Goal: Task Accomplishment & Management: Complete application form

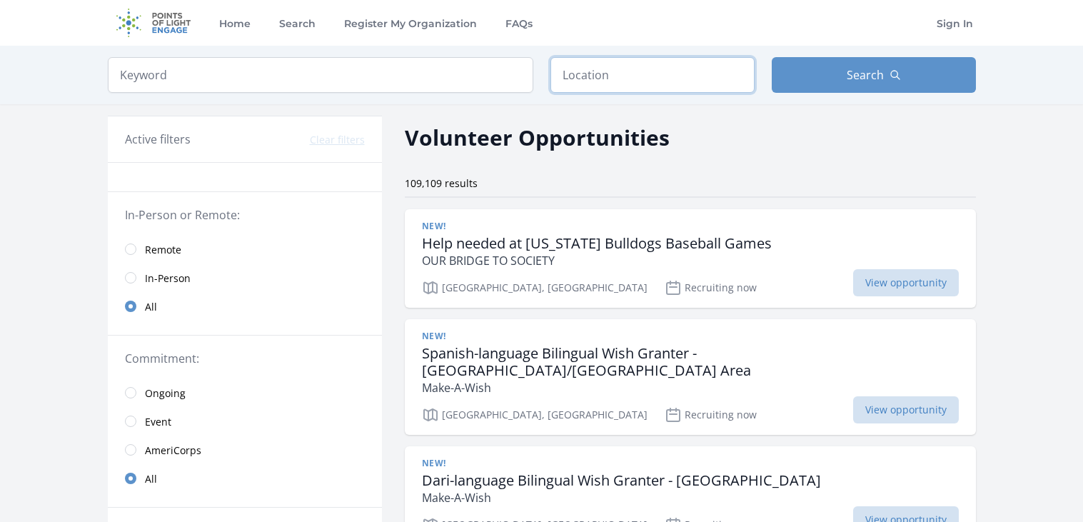
click at [710, 71] on input "text" at bounding box center [653, 75] width 204 height 36
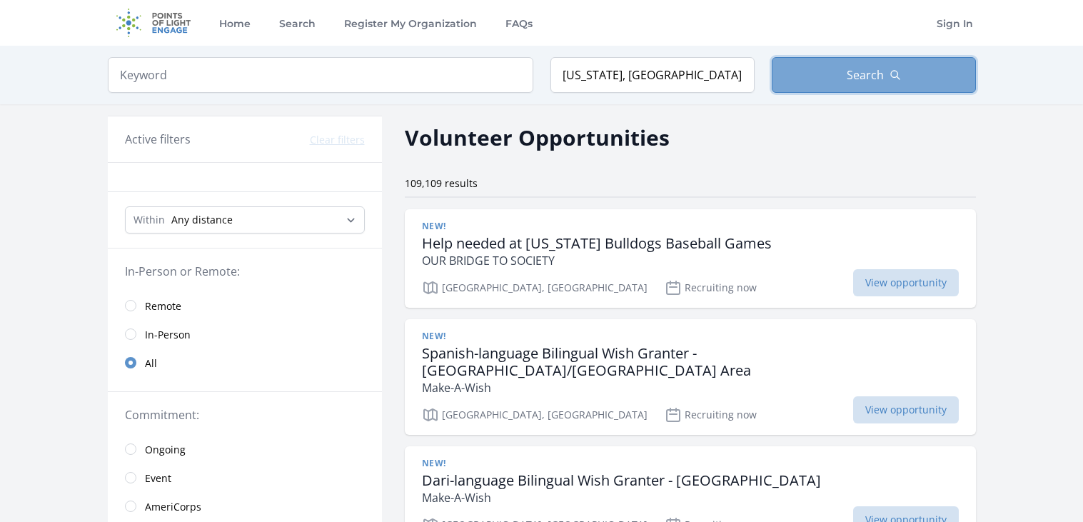
click at [818, 68] on button "Search" at bounding box center [874, 75] width 204 height 36
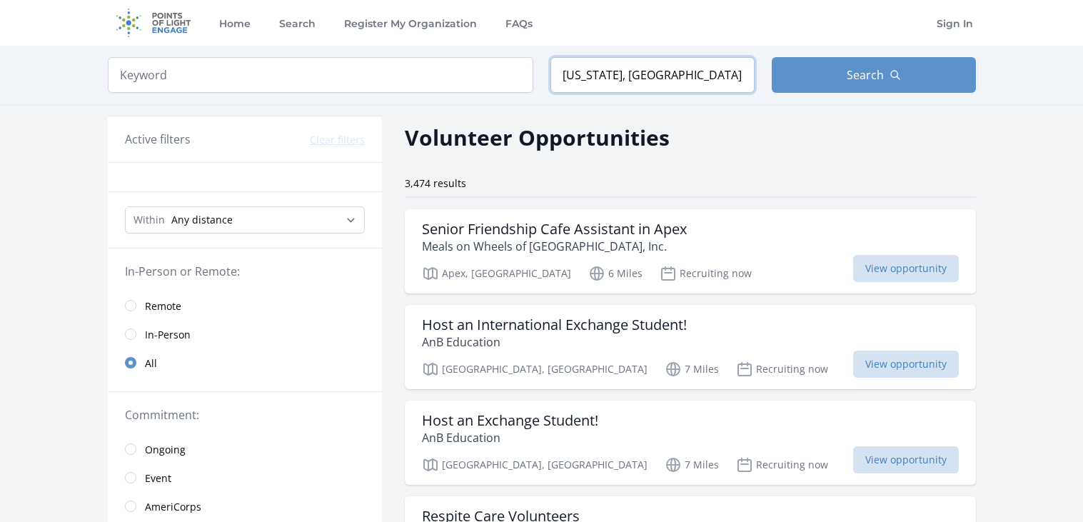
click at [631, 68] on input "North Carolina, USA" at bounding box center [653, 75] width 204 height 36
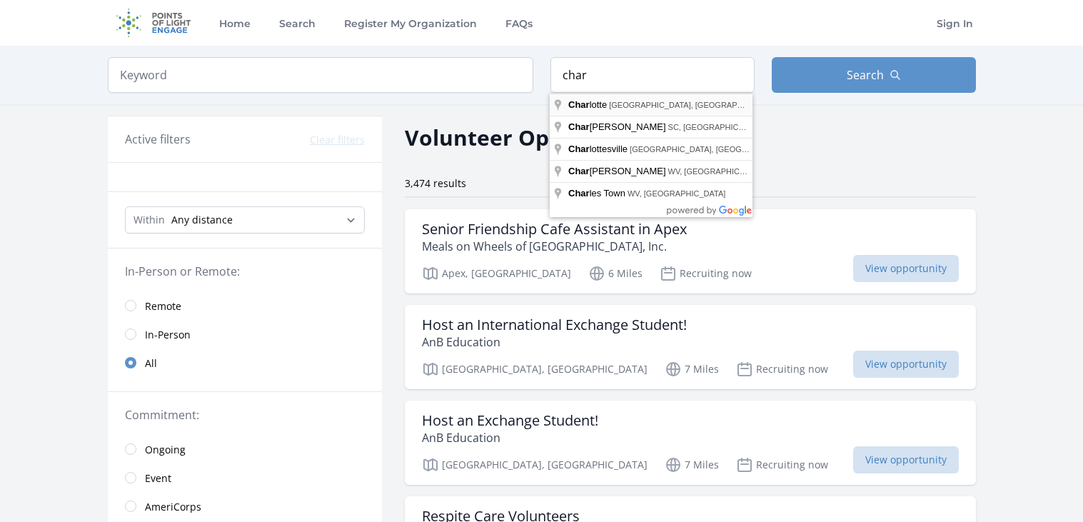
type input "Charlotte, NC, USA"
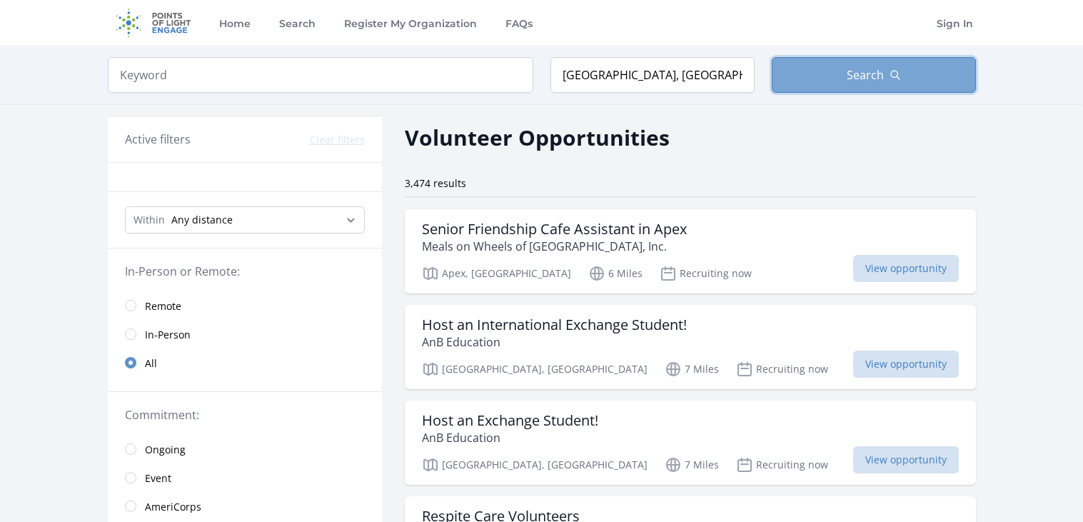
click at [819, 79] on button "Search" at bounding box center [874, 75] width 204 height 36
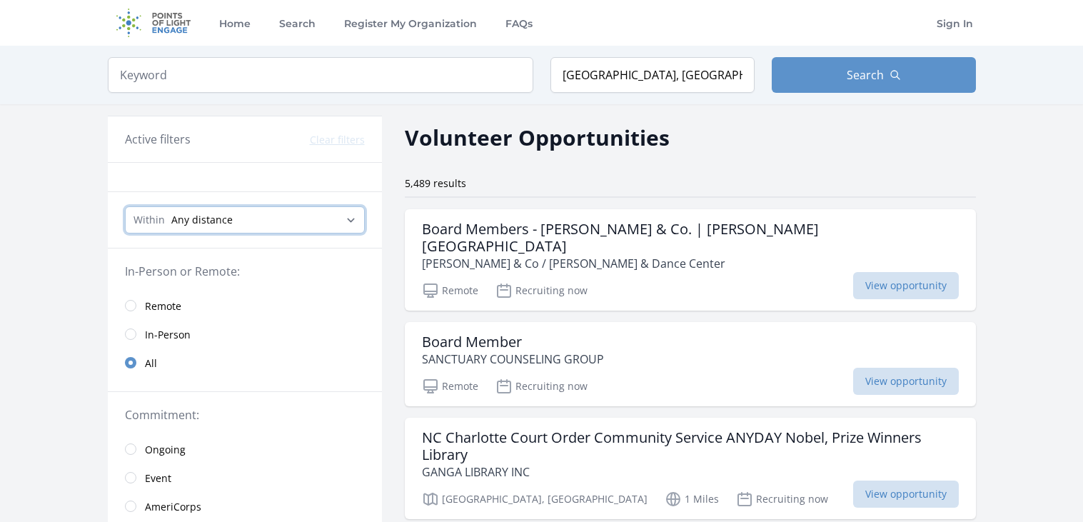
click at [310, 221] on select "Any distance , 5 Miles , 20 Miles , 50 Miles , 100 Miles" at bounding box center [245, 219] width 240 height 27
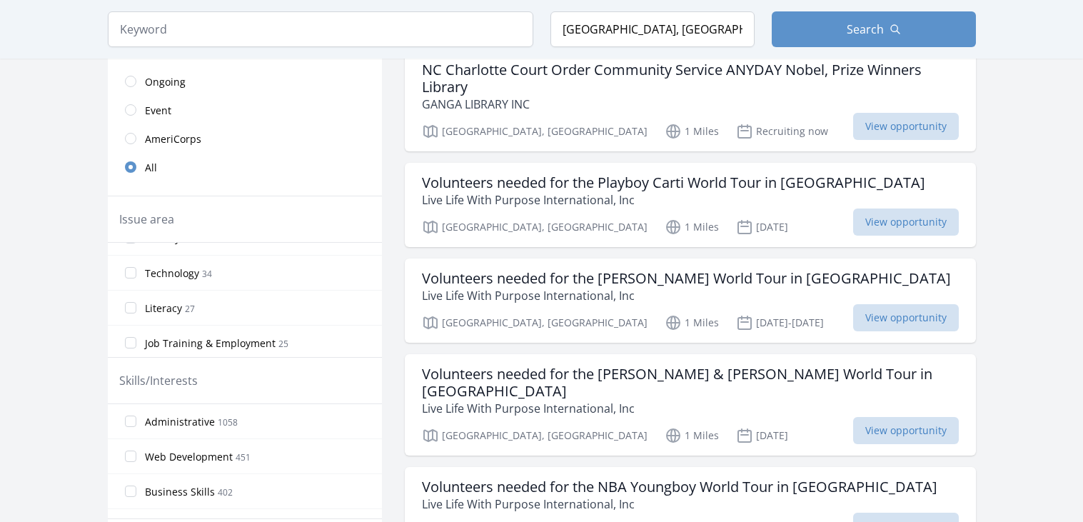
scroll to position [513, 0]
click at [181, 277] on span "Technology" at bounding box center [172, 272] width 54 height 14
click at [136, 277] on input "Technology 34" at bounding box center [130, 271] width 11 height 11
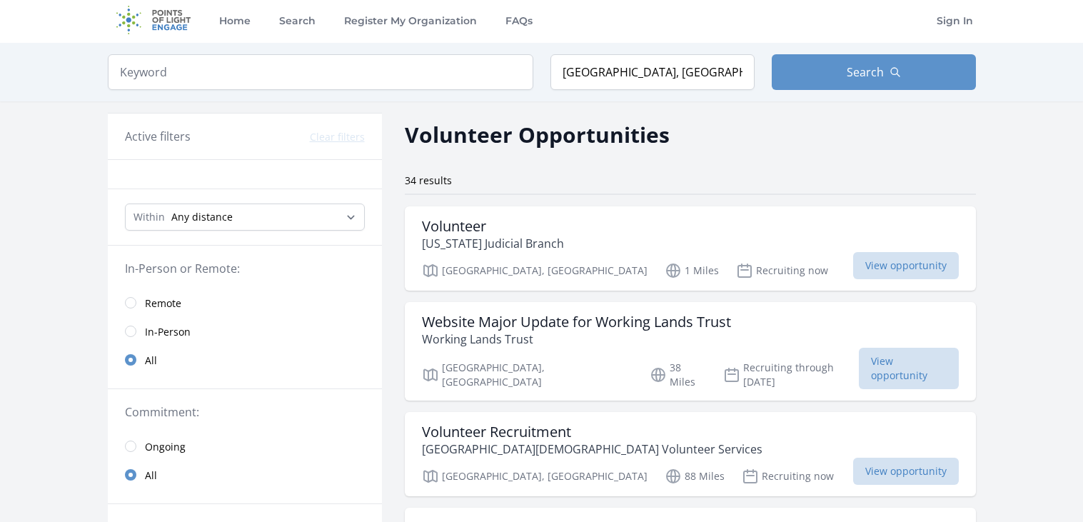
scroll to position [0, 0]
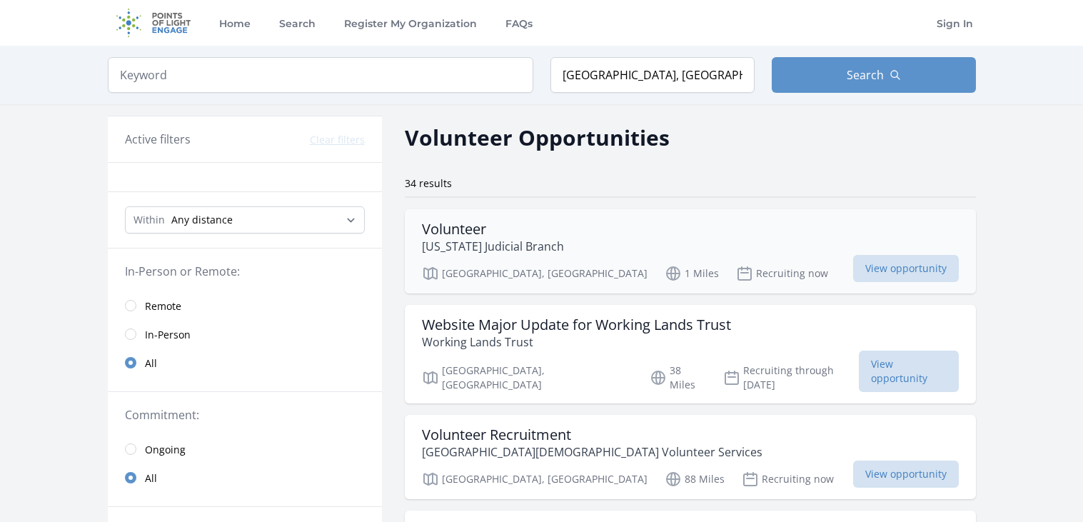
click at [531, 241] on p "North Carolina Judicial Branch" at bounding box center [493, 246] width 142 height 17
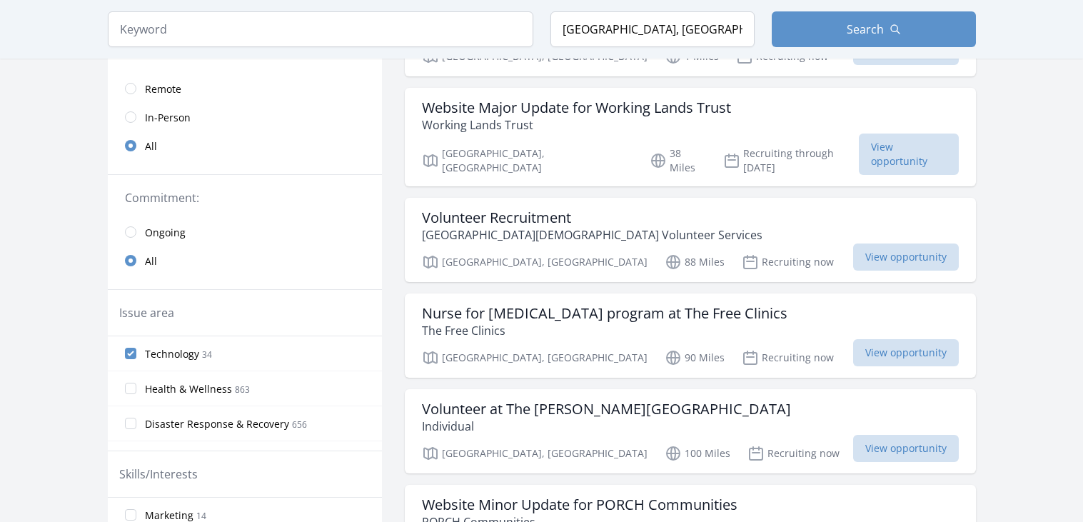
scroll to position [218, 0]
click at [139, 353] on label "Technology 34" at bounding box center [245, 352] width 274 height 29
click at [136, 353] on input "Technology 34" at bounding box center [130, 351] width 11 height 11
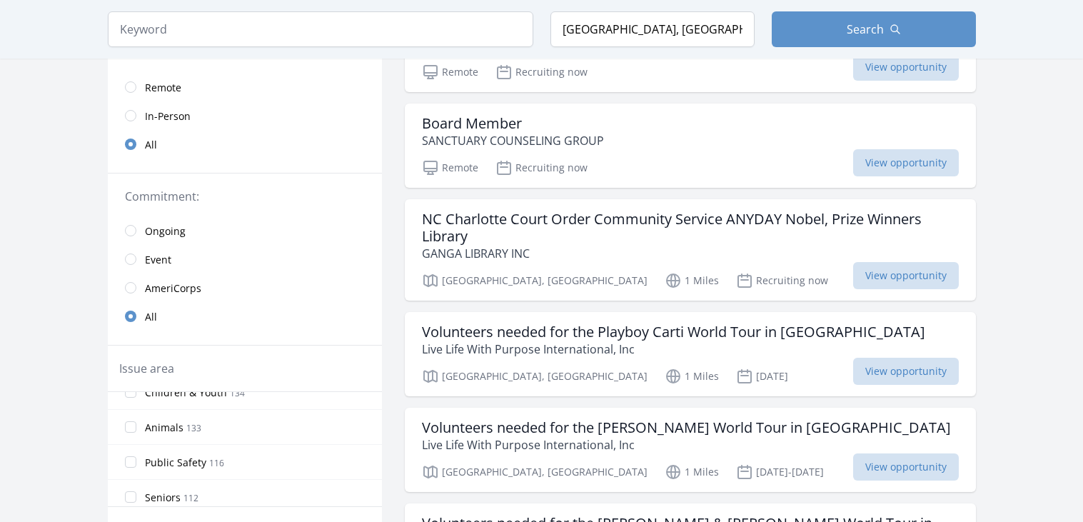
scroll to position [194, 0]
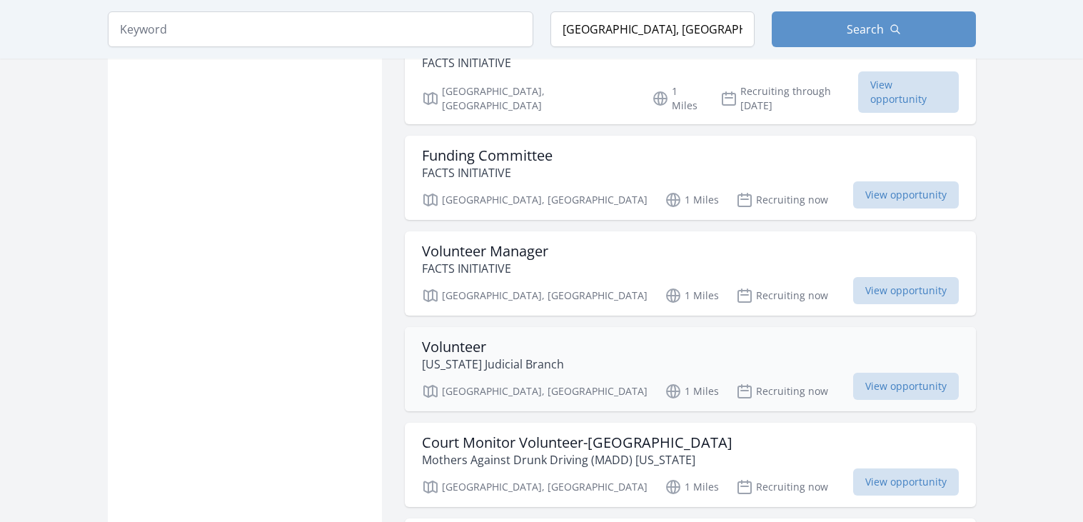
scroll to position [1307, 0]
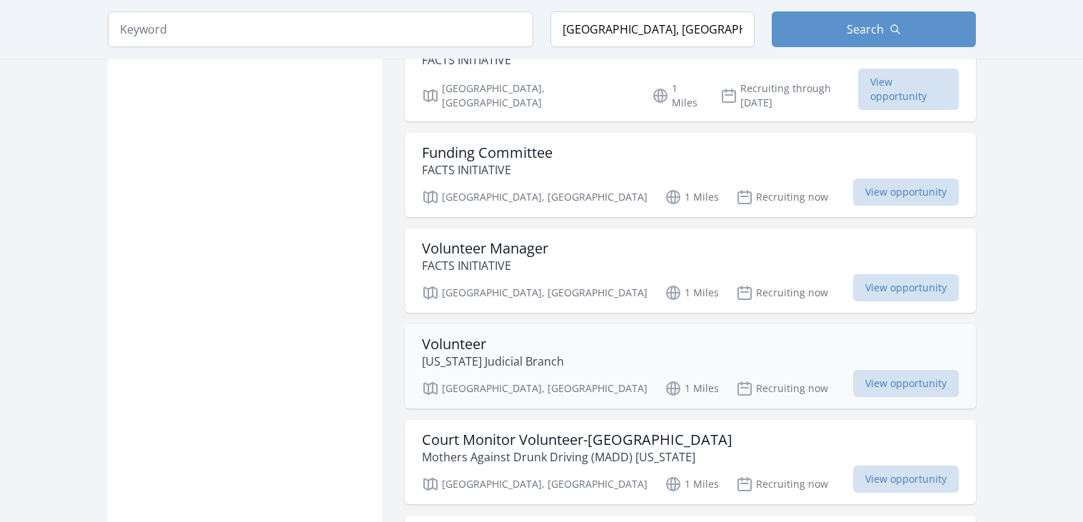
click at [487, 336] on h3 "Volunteer" at bounding box center [493, 344] width 142 height 17
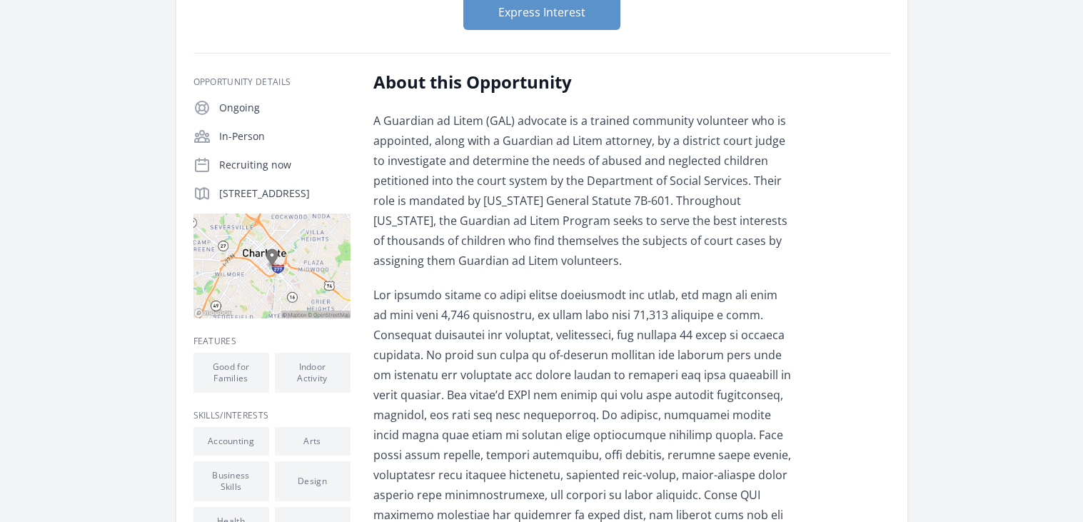
scroll to position [199, 0]
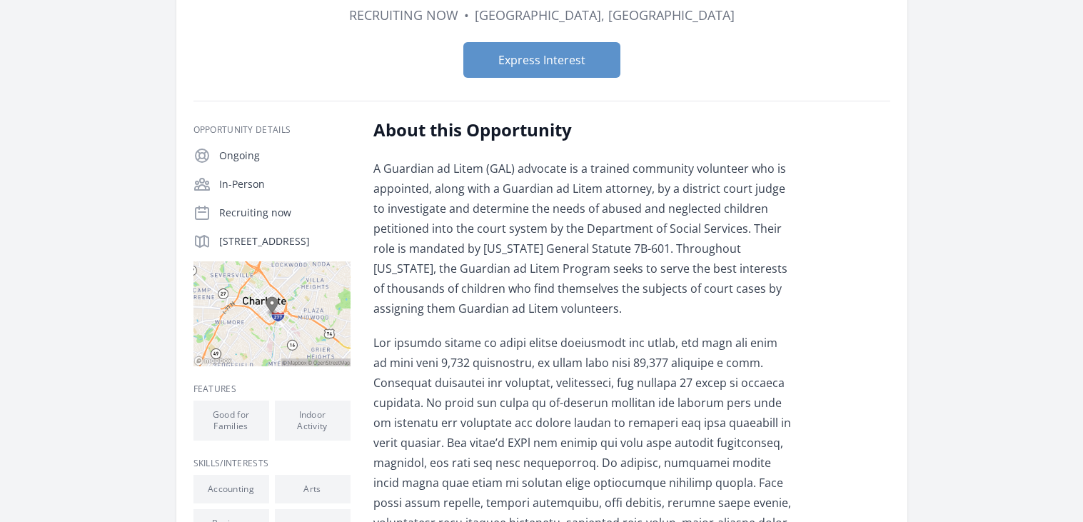
scroll to position [139, 0]
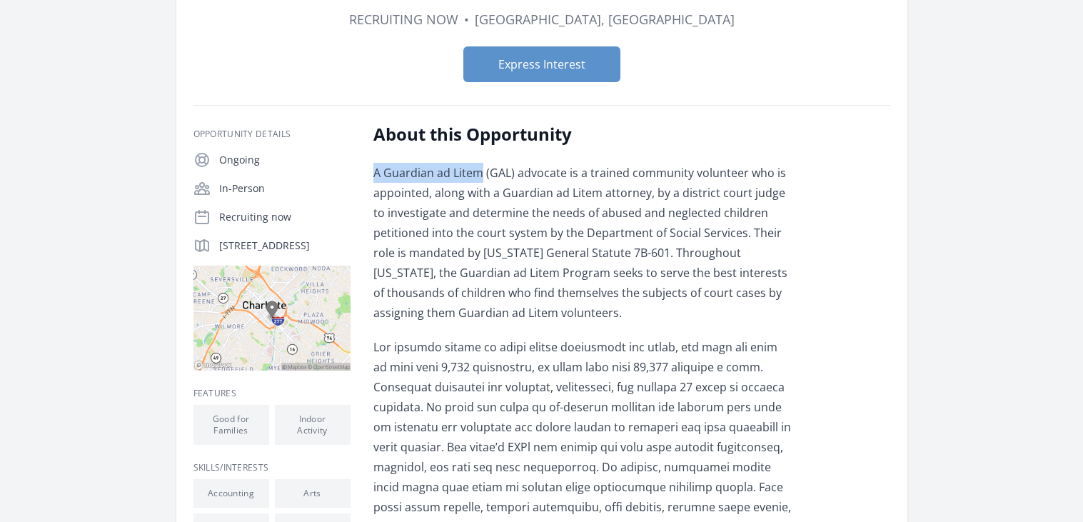
drag, startPoint x: 371, startPoint y: 179, endPoint x: 483, endPoint y: 175, distance: 111.5
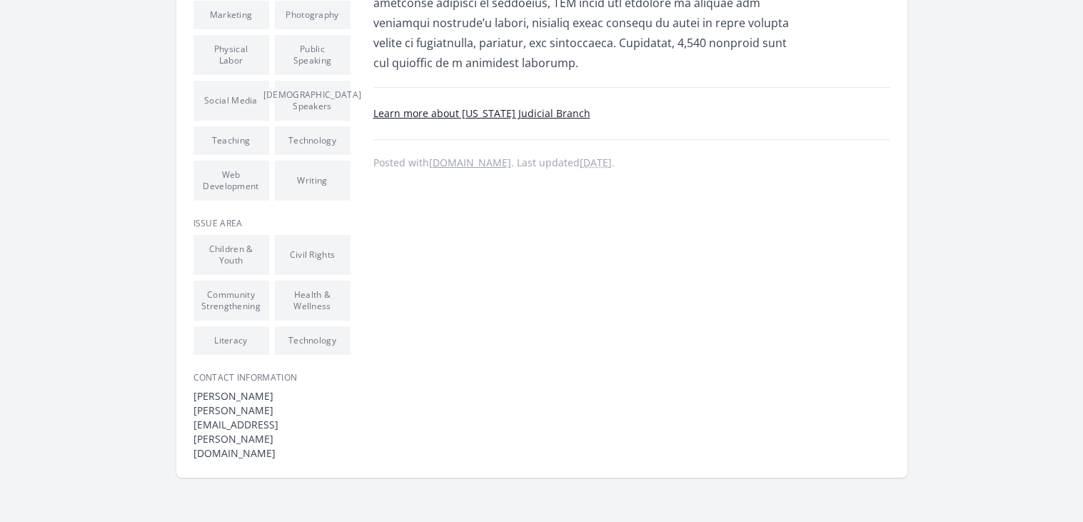
scroll to position [744, 0]
drag, startPoint x: 343, startPoint y: 424, endPoint x: 196, endPoint y: 421, distance: 146.4
click at [196, 421] on dd "rhonda.l.mcguire@nccourts.org" at bounding box center [272, 431] width 157 height 57
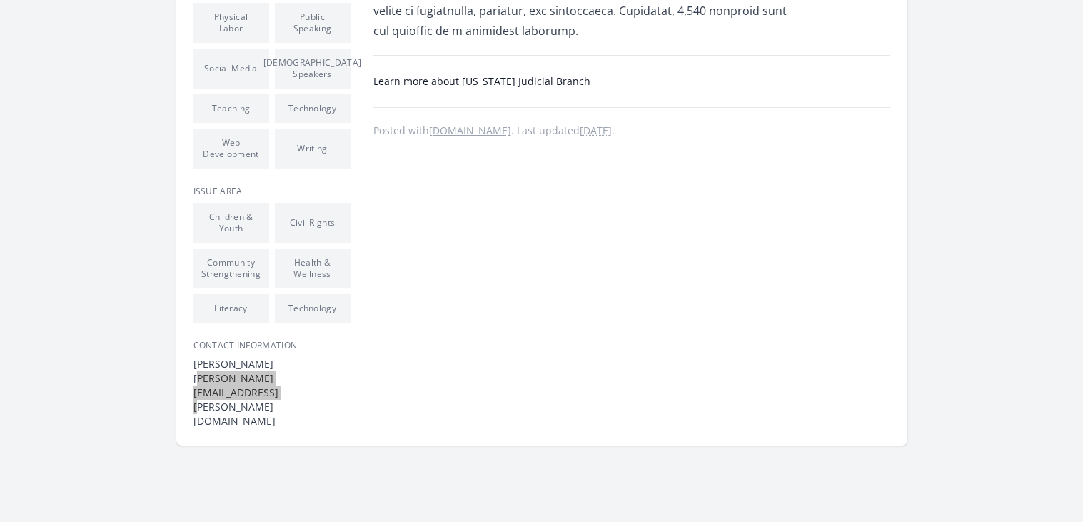
scroll to position [790, 0]
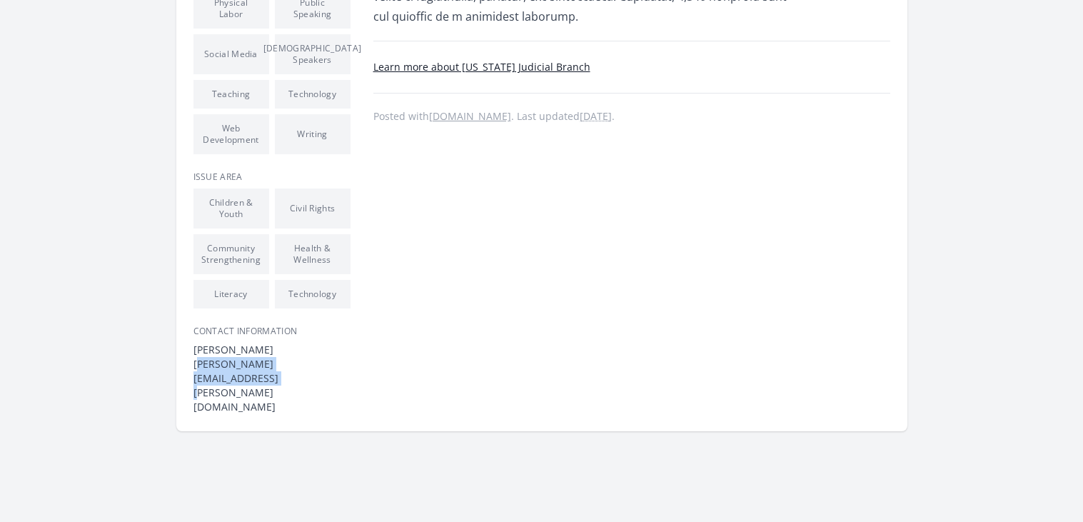
drag, startPoint x: 191, startPoint y: 380, endPoint x: 360, endPoint y: 381, distance: 168.5
click at [499, 72] on link "Learn more about [US_STATE] Judicial Branch" at bounding box center [481, 67] width 217 height 14
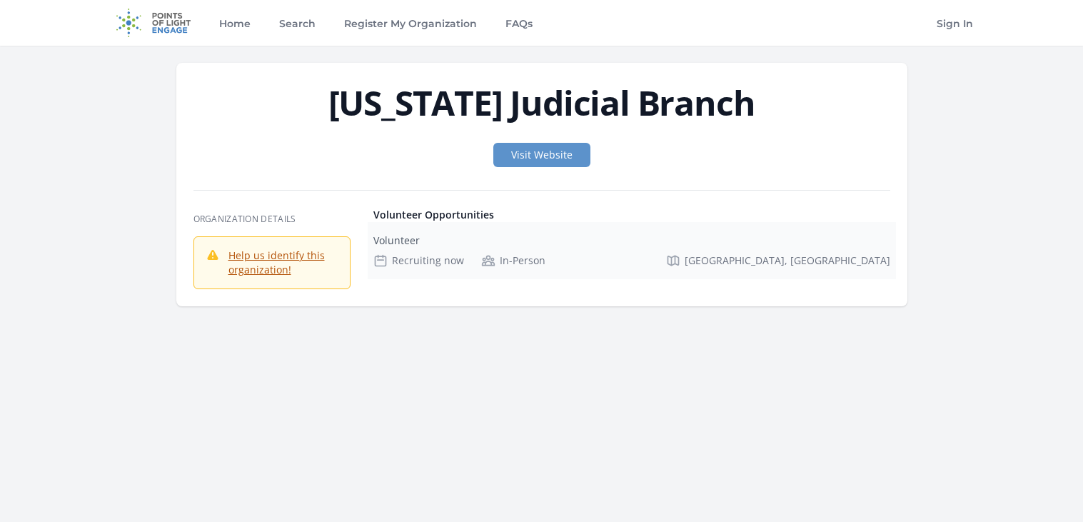
click at [716, 273] on div "Volunteer Recruiting now In-Person Charlotte, NC" at bounding box center [632, 250] width 528 height 57
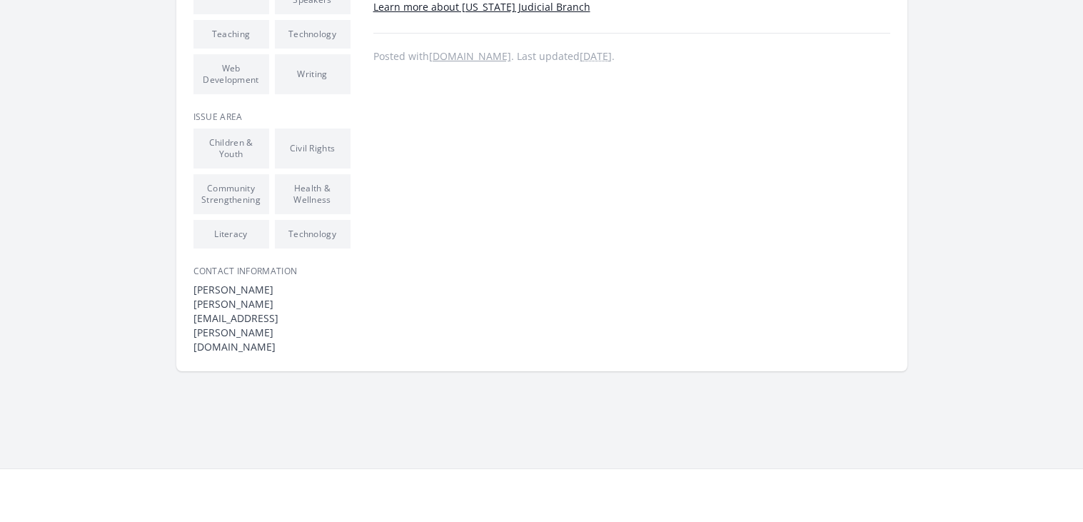
scroll to position [849, 0]
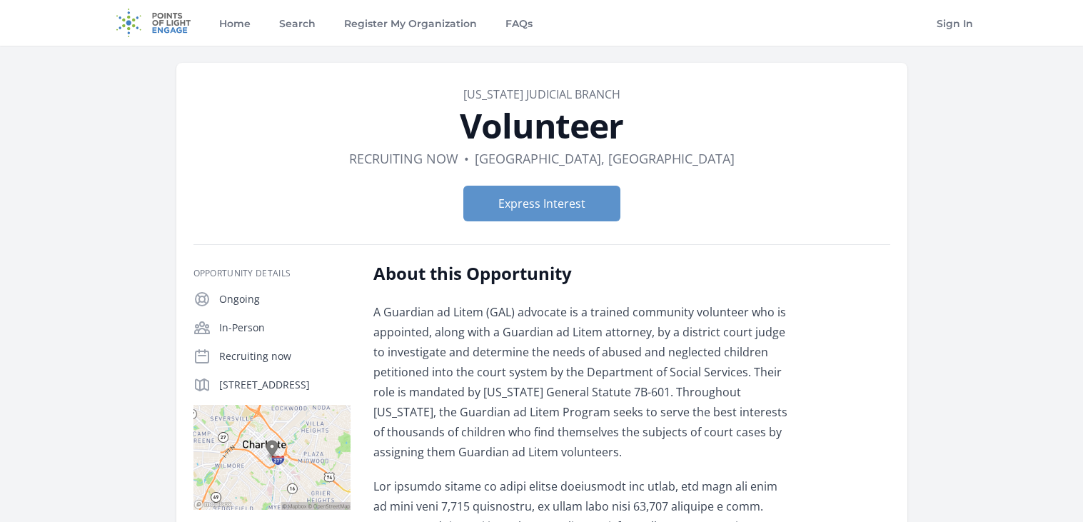
scroll to position [790, 0]
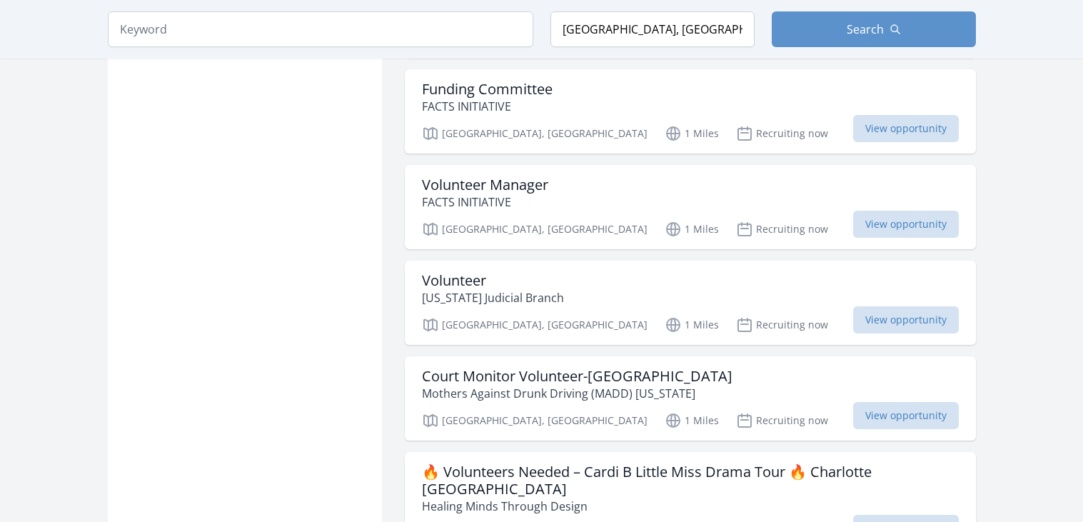
scroll to position [1934, 0]
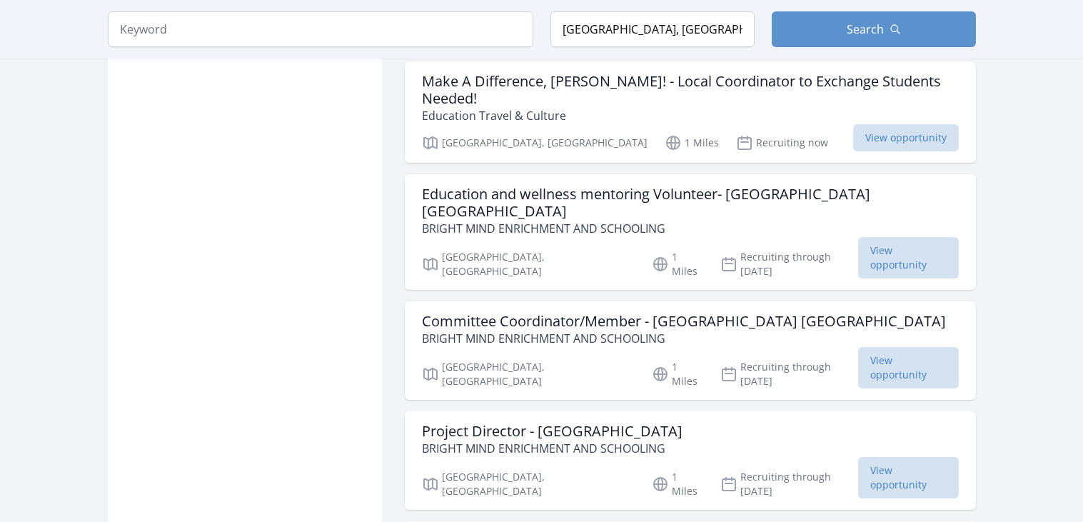
scroll to position [2879, 0]
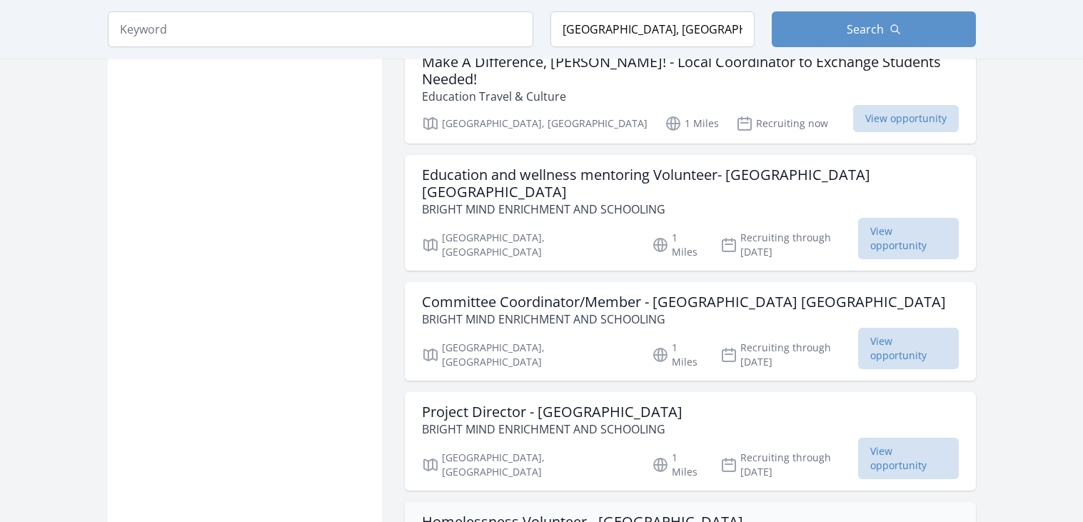
click at [454, 513] on h3 "Homelessness Volunteer - Charlotte NC" at bounding box center [582, 521] width 321 height 17
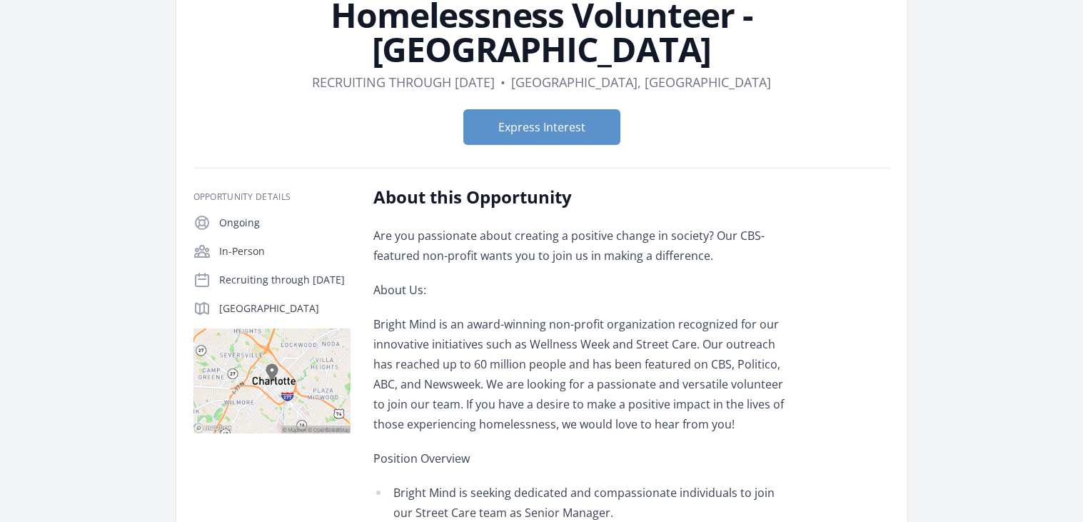
scroll to position [110, 0]
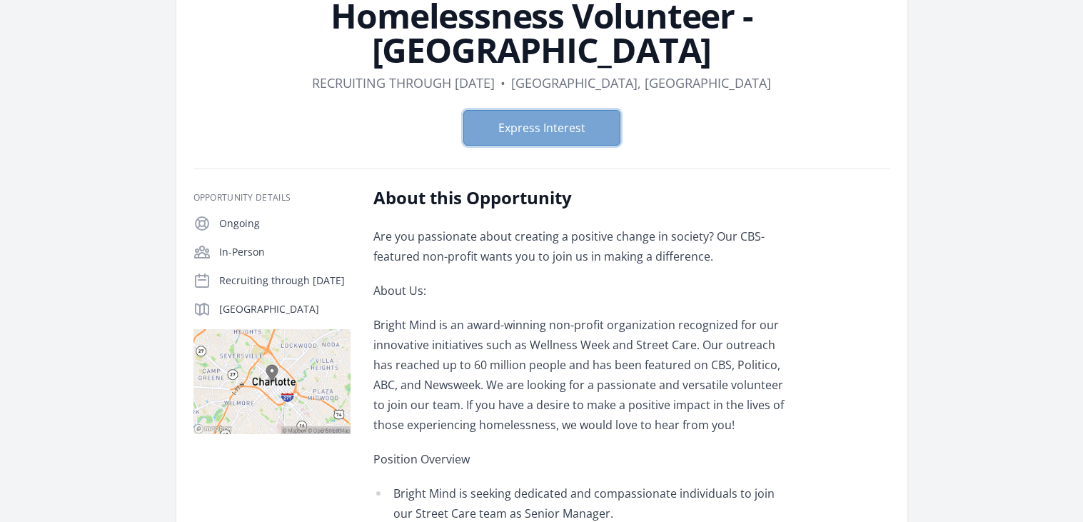
click at [549, 110] on button "Express Interest" at bounding box center [541, 128] width 157 height 36
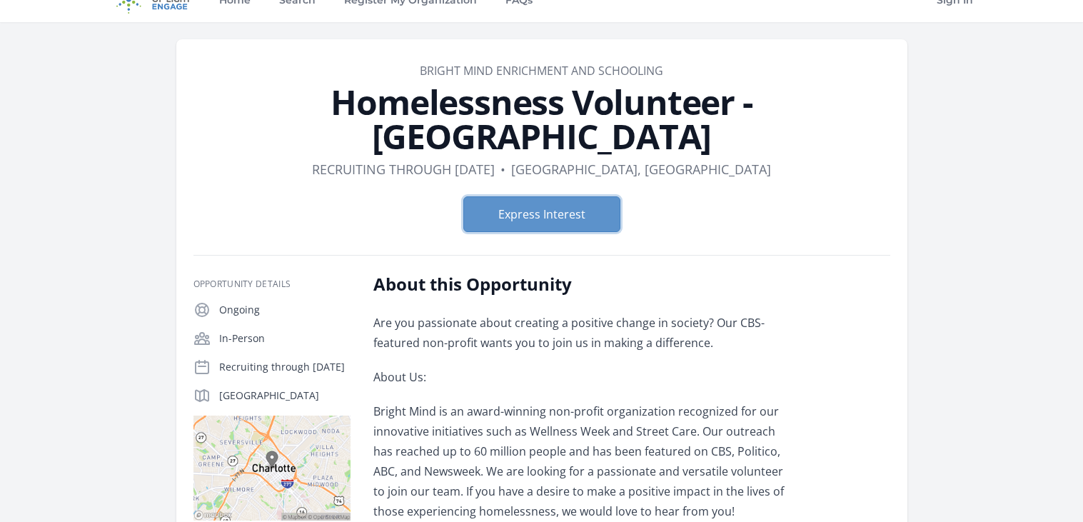
scroll to position [22, 0]
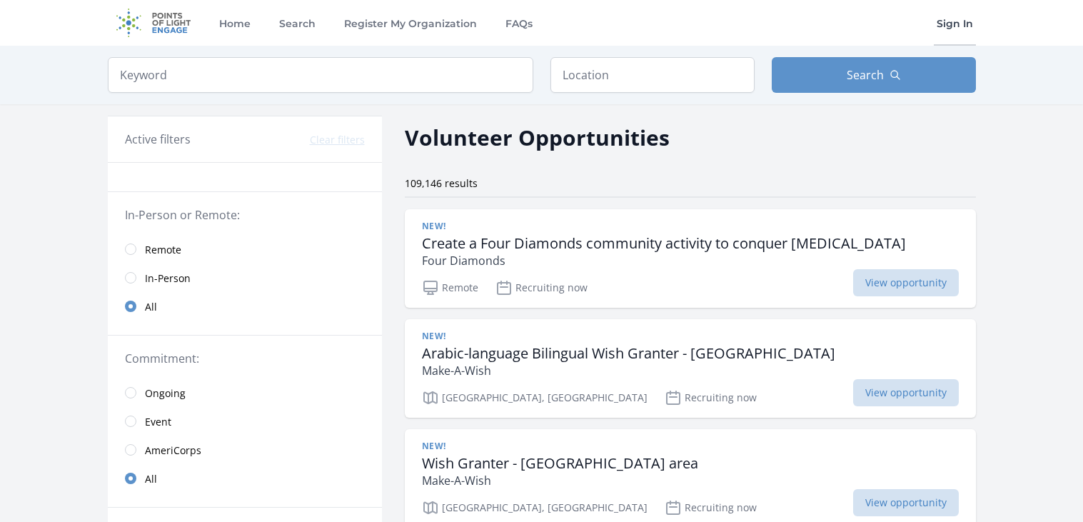
click at [956, 19] on link "Sign In" at bounding box center [955, 23] width 42 height 46
